Goal: Use online tool/utility: Use online tool/utility

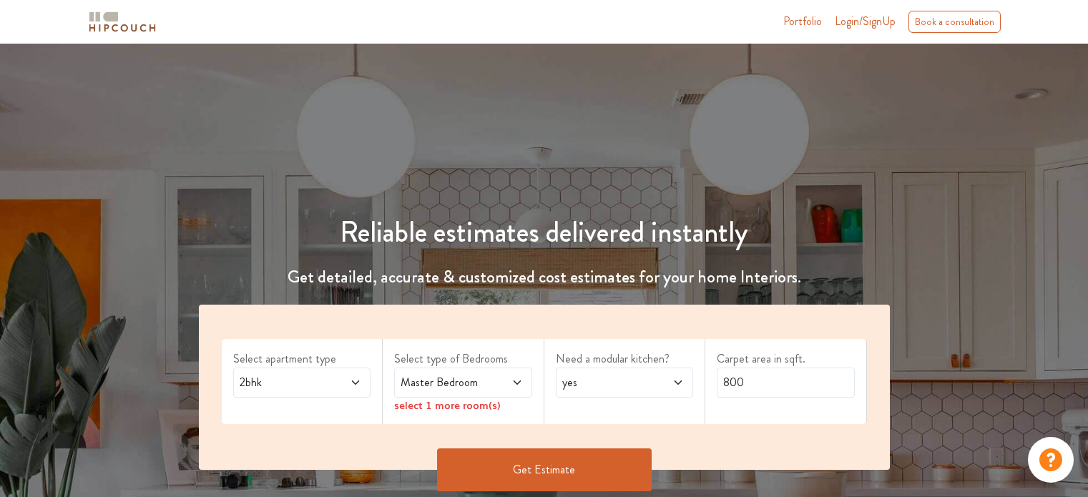
scroll to position [143, 0]
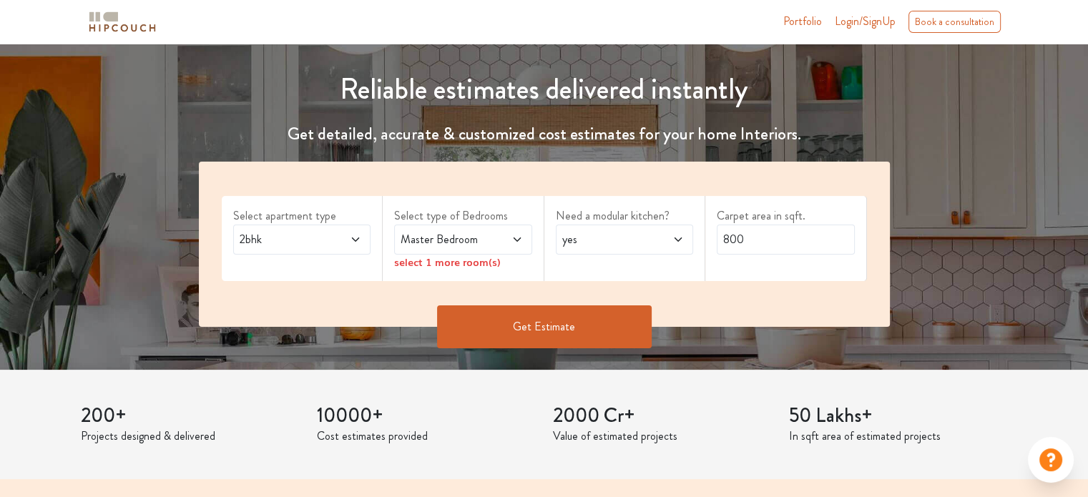
click at [304, 242] on span "2bhk" at bounding box center [284, 239] width 94 height 17
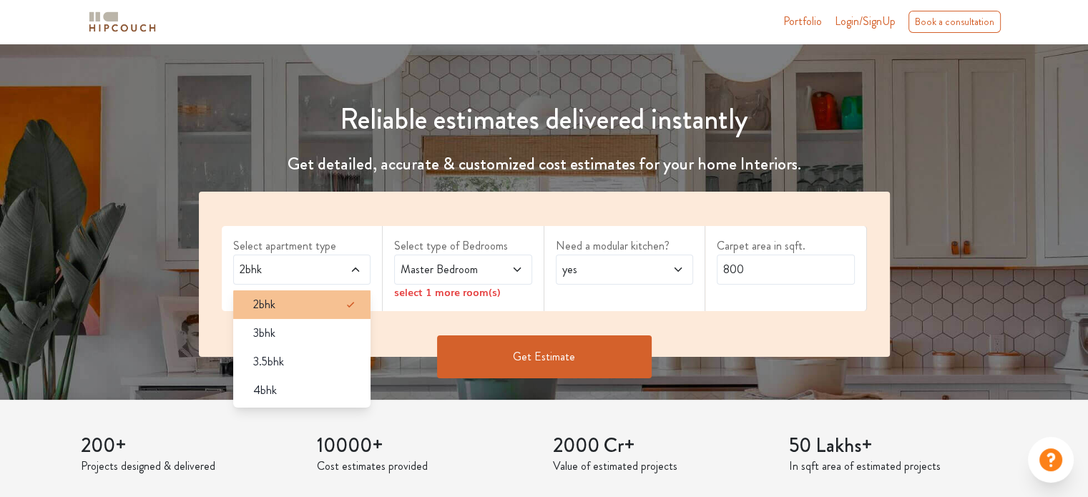
scroll to position [72, 0]
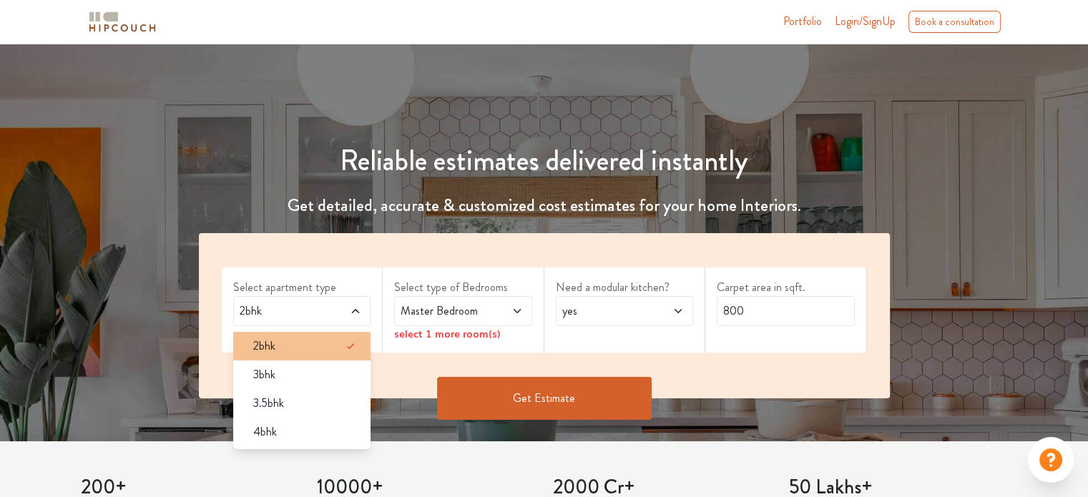
click at [280, 347] on div "2bhk" at bounding box center [306, 345] width 129 height 17
click at [512, 260] on div "Select apartment type 2bhk 2bhk 3bhk 3.5bhk 4bhk Select type of Bedrooms Master…" at bounding box center [544, 315] width 691 height 165
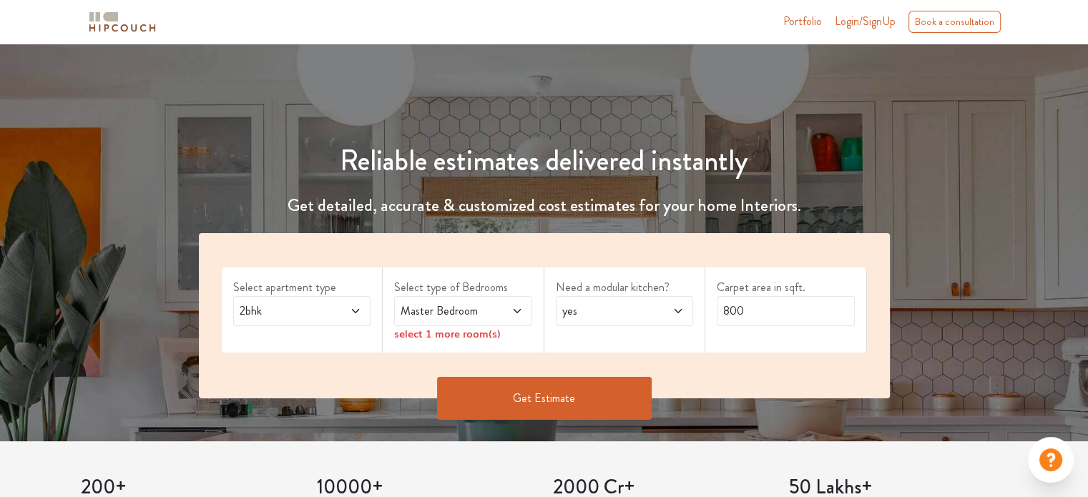
click at [671, 314] on span at bounding box center [667, 310] width 31 height 17
click at [834, 274] on div "Carpet area in sqft. 800" at bounding box center [786, 309] width 162 height 85
click at [610, 312] on span "yes" at bounding box center [606, 310] width 94 height 17
click at [598, 378] on div "no" at bounding box center [628, 374] width 129 height 17
drag, startPoint x: 749, startPoint y: 317, endPoint x: 713, endPoint y: 324, distance: 37.2
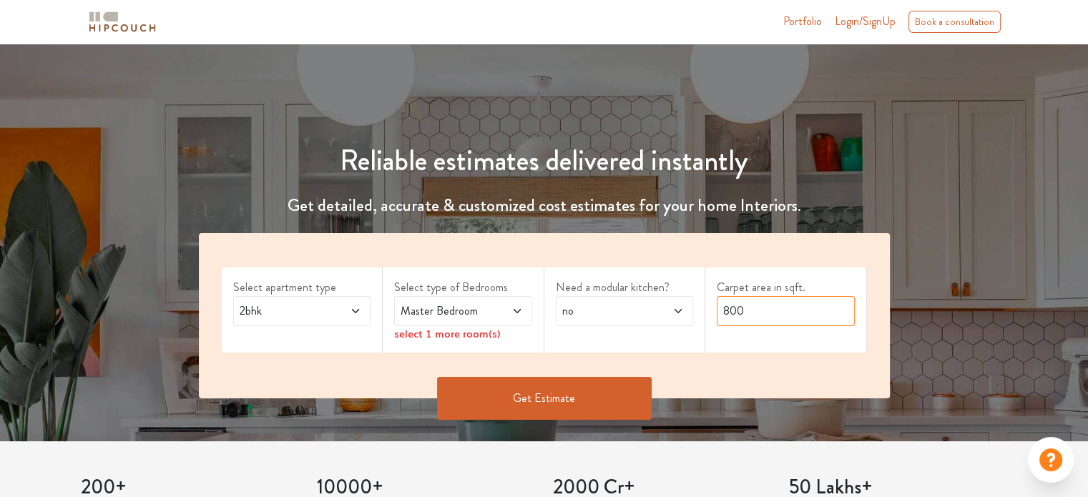
click at [713, 324] on div "Carpet area in sqft. 800" at bounding box center [786, 309] width 162 height 85
type input "180"
click at [552, 385] on button "Get Estimate" at bounding box center [544, 398] width 215 height 43
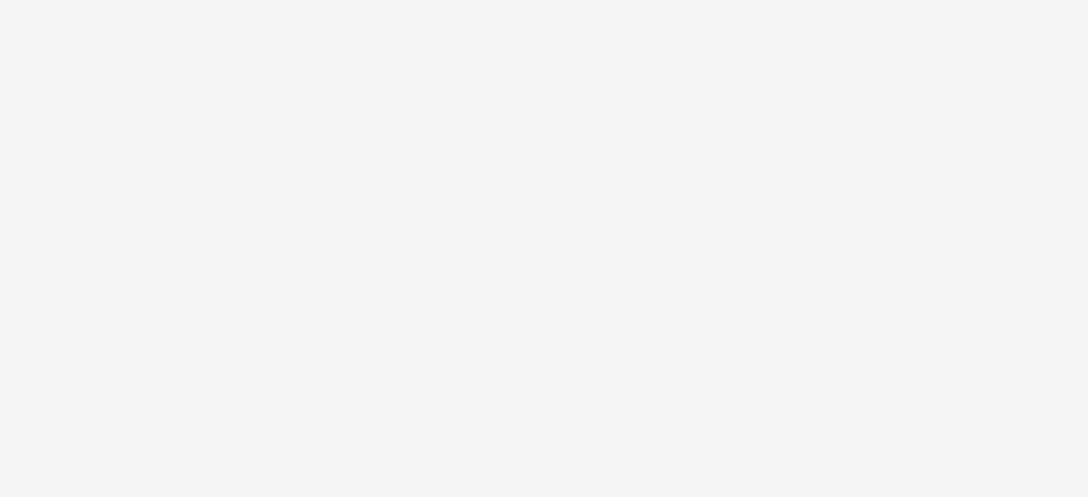
scroll to position [0, 0]
